Goal: Task Accomplishment & Management: Complete application form

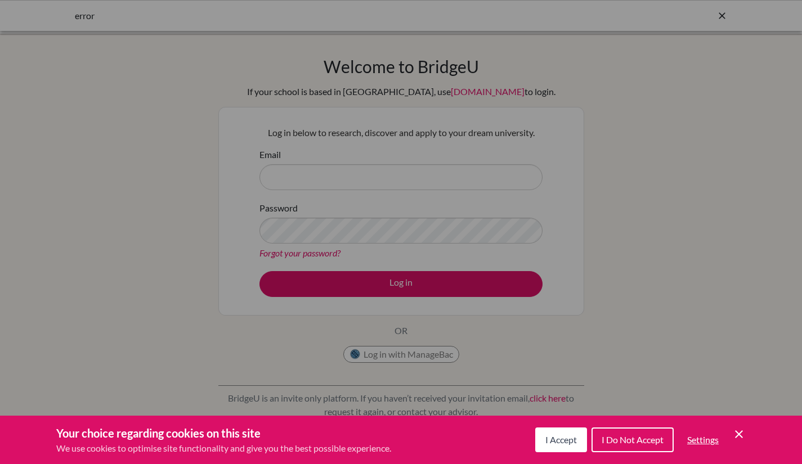
click at [561, 441] on span "I Accept" at bounding box center [561, 439] width 32 height 11
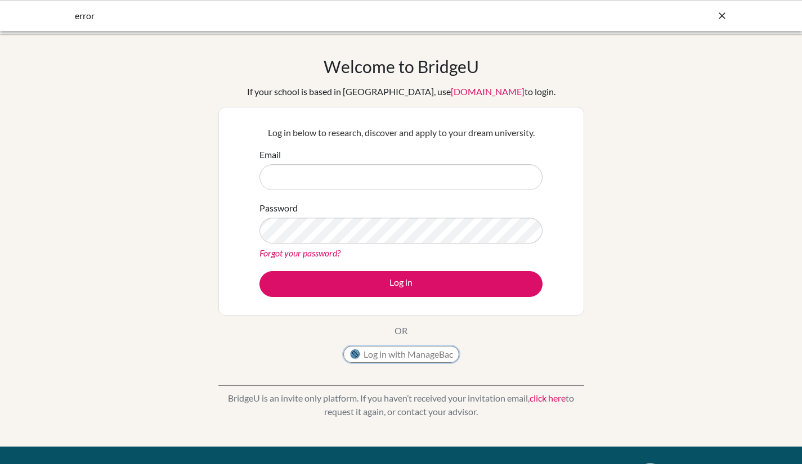
click at [413, 355] on button "Log in with ManageBac" at bounding box center [401, 354] width 116 height 17
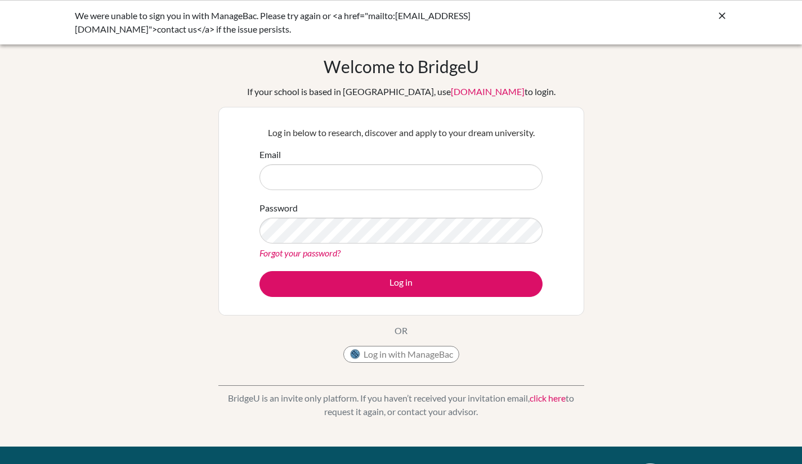
type input "[EMAIL_ADDRESS][DOMAIN_NAME]"
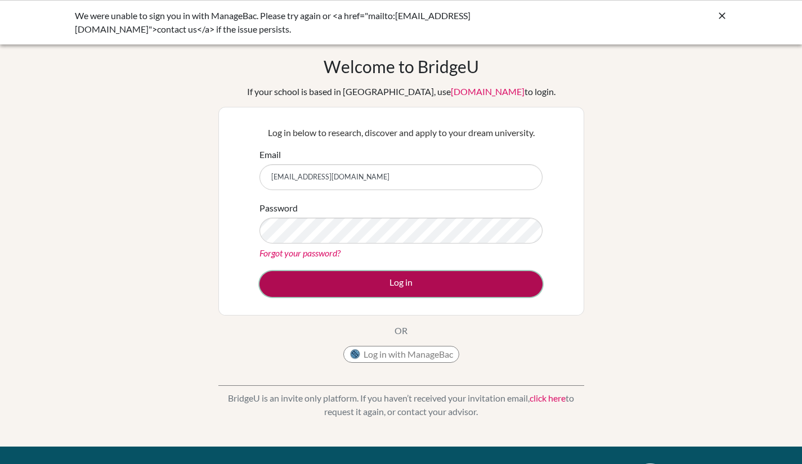
click at [410, 293] on button "Log in" at bounding box center [400, 284] width 283 height 26
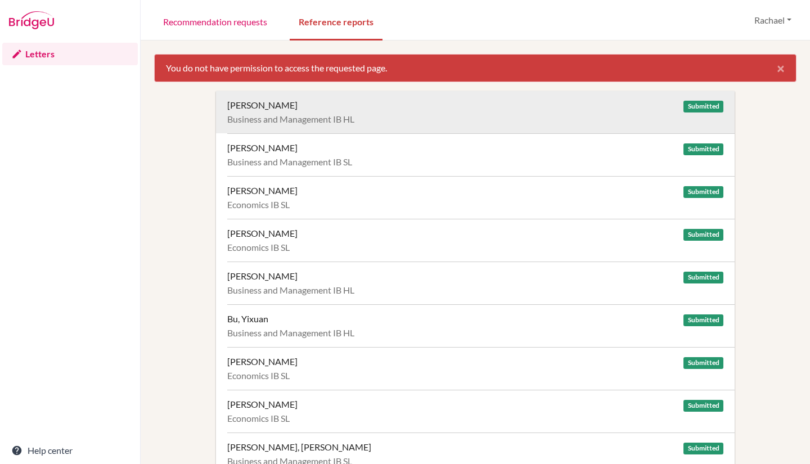
click at [366, 118] on div "Business and Management IB HL" at bounding box center [475, 119] width 496 height 11
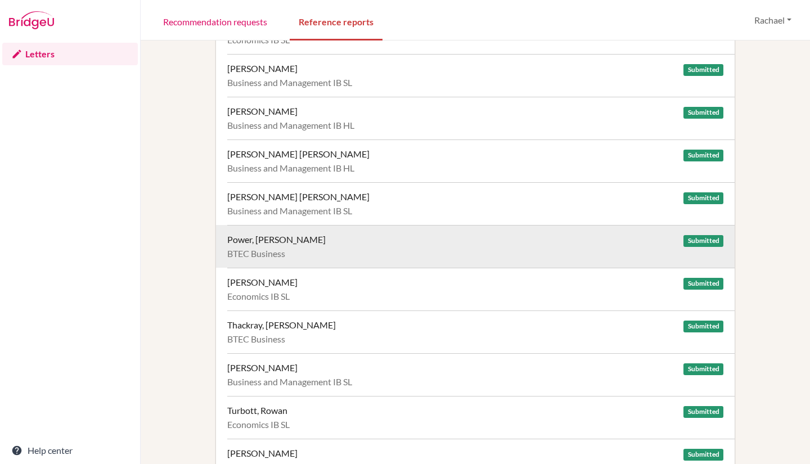
scroll to position [1276, 0]
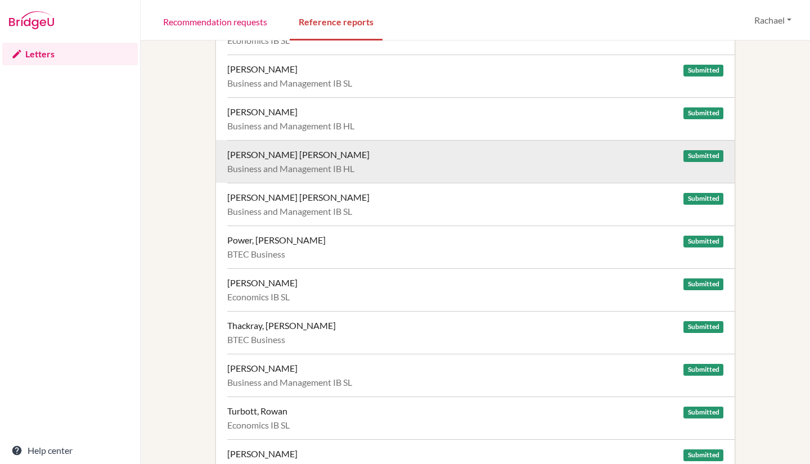
click at [303, 172] on div "Business and Management IB HL" at bounding box center [475, 168] width 496 height 11
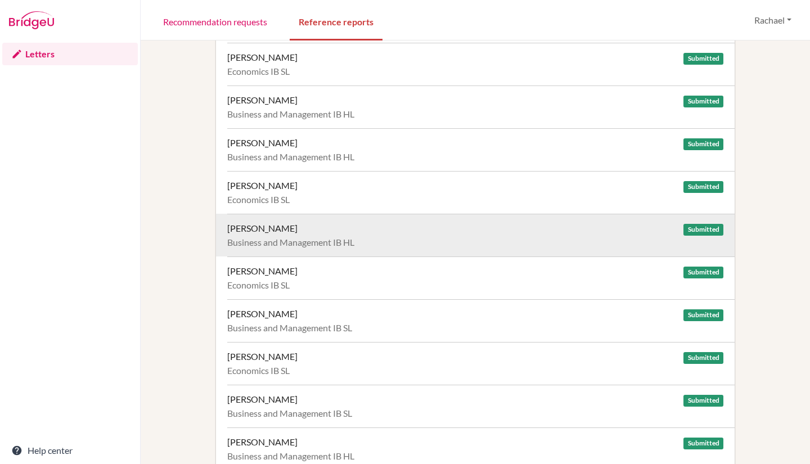
scroll to position [943, 0]
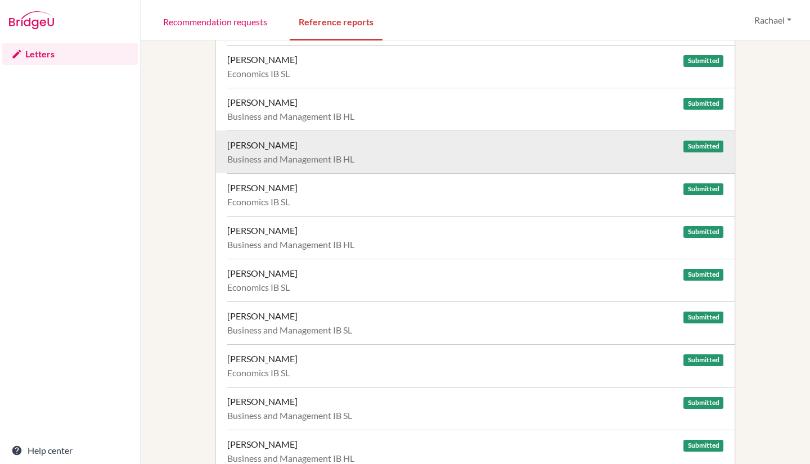
click at [339, 150] on div "Midha, Tejas Submitted" at bounding box center [475, 145] width 496 height 11
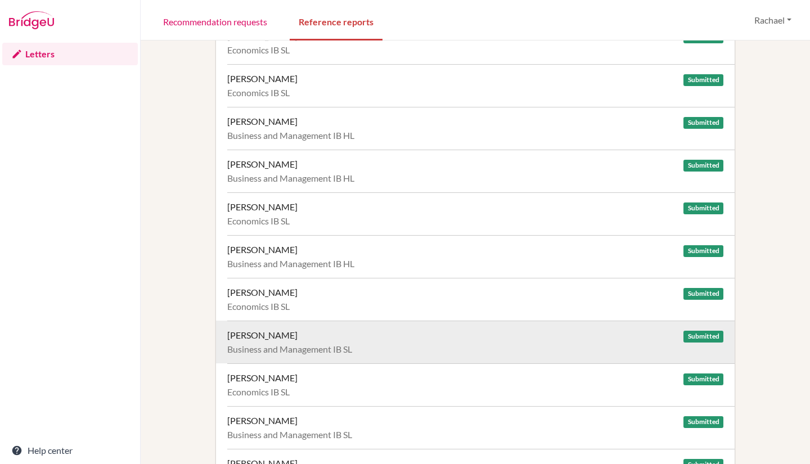
scroll to position [916, 0]
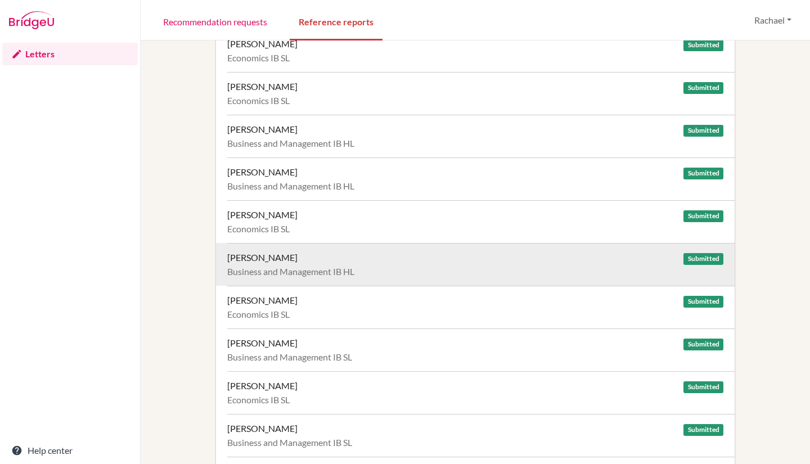
click at [287, 268] on div "Business and Management IB HL" at bounding box center [475, 271] width 496 height 11
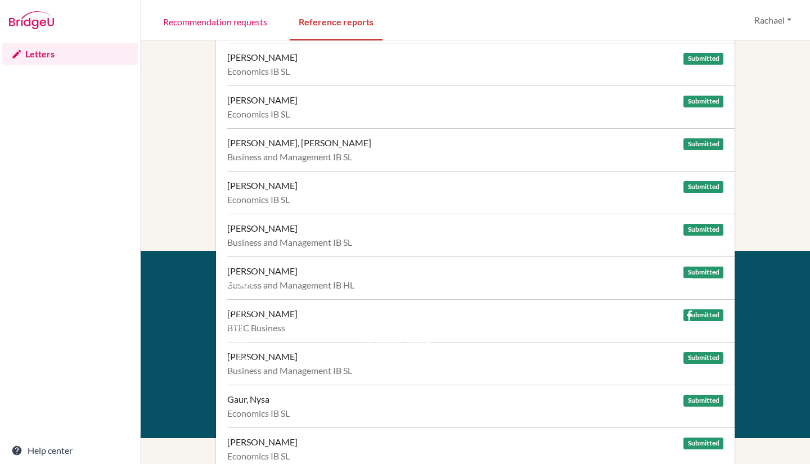
scroll to position [0, 0]
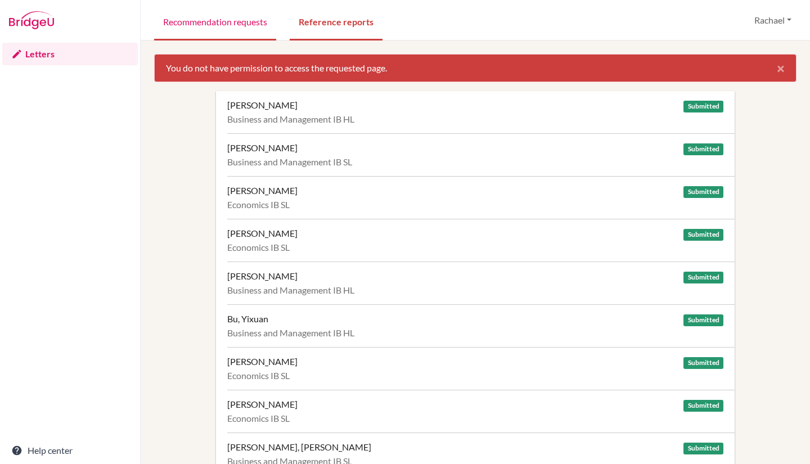
click at [250, 21] on link "Recommendation requests" at bounding box center [215, 21] width 122 height 39
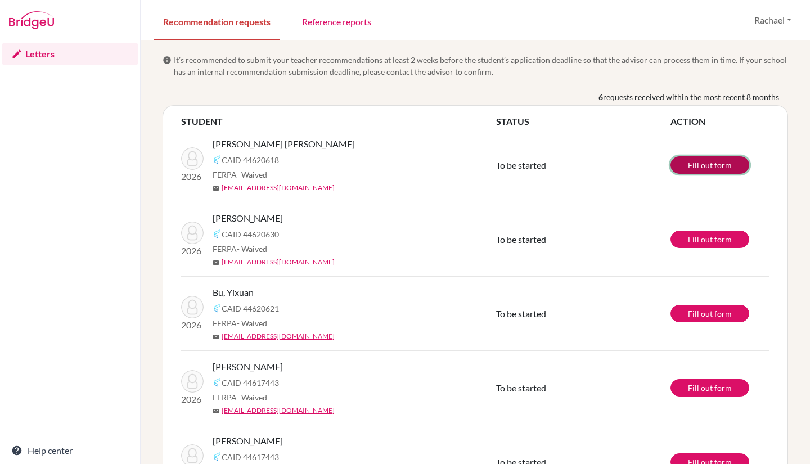
click at [700, 165] on link "Fill out form" at bounding box center [710, 164] width 79 height 17
click at [709, 169] on link "Fill out form" at bounding box center [710, 164] width 79 height 17
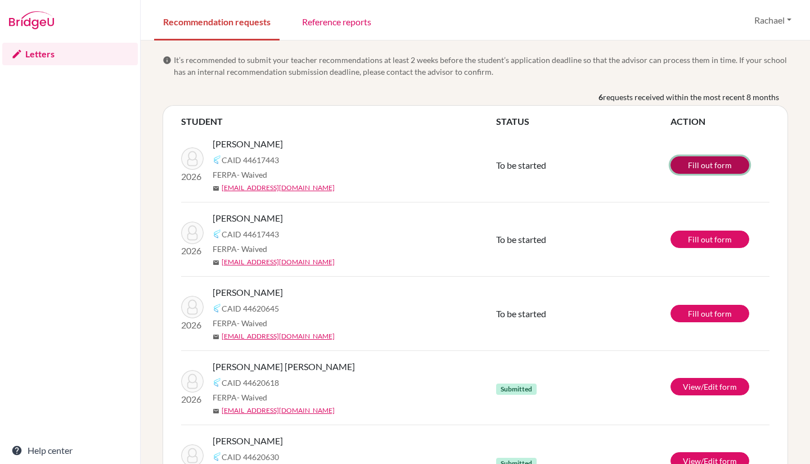
click at [681, 163] on link "Fill out form" at bounding box center [710, 164] width 79 height 17
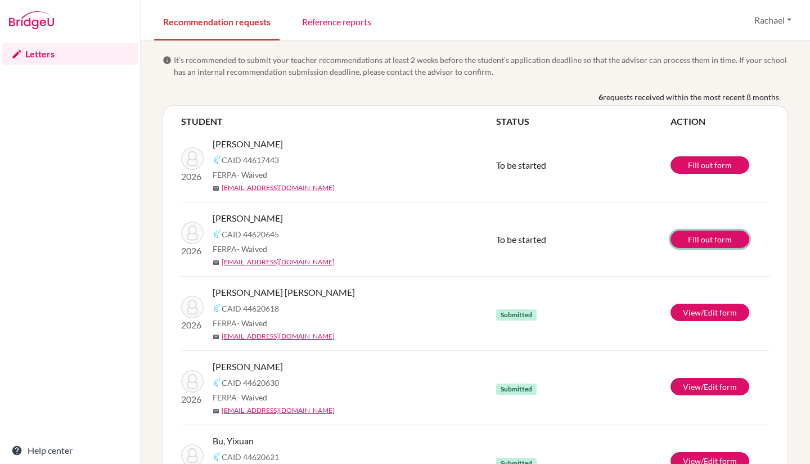
click at [727, 237] on link "Fill out form" at bounding box center [710, 239] width 79 height 17
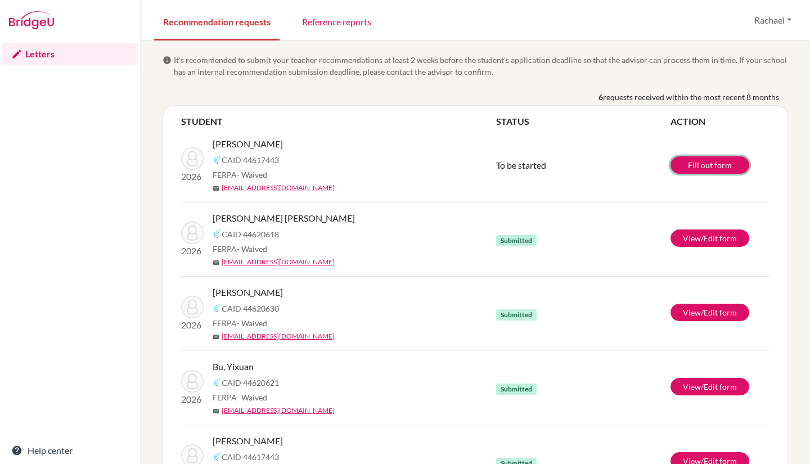
click at [722, 167] on link "Fill out form" at bounding box center [710, 164] width 79 height 17
